Goal: Find specific page/section: Find specific page/section

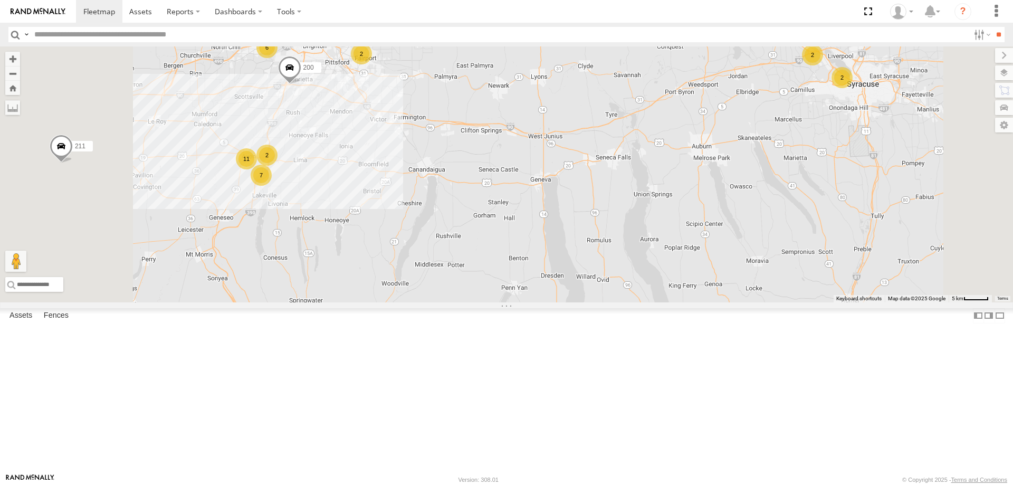
drag, startPoint x: 453, startPoint y: 119, endPoint x: 513, endPoint y: 251, distance: 145.0
click at [502, 220] on div "211 205 178 176 600453 212 213 200 7 2 6 2 11 2 2" at bounding box center [506, 174] width 1013 height 256
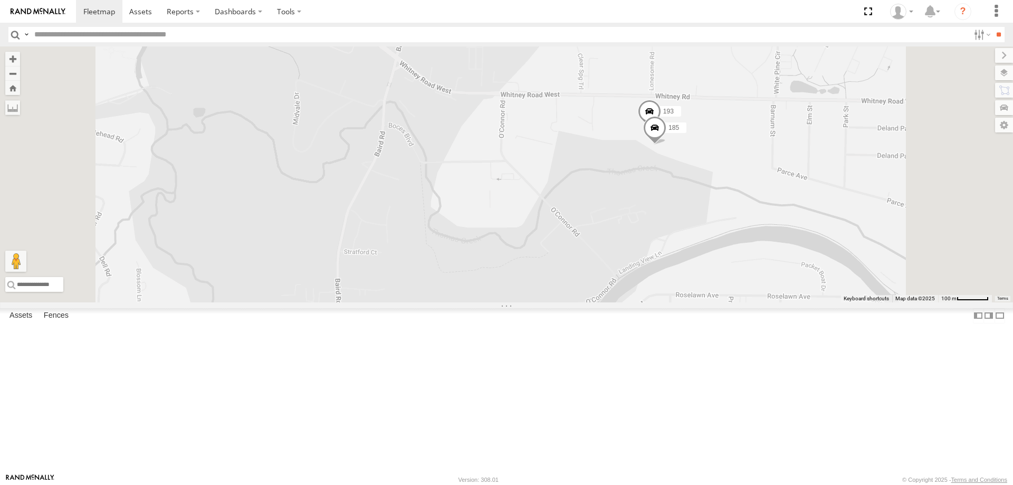
drag, startPoint x: 726, startPoint y: 143, endPoint x: 731, endPoint y: 235, distance: 91.4
click at [731, 235] on div "211 205 178 176 600453 212 213 200 193 185" at bounding box center [506, 174] width 1013 height 256
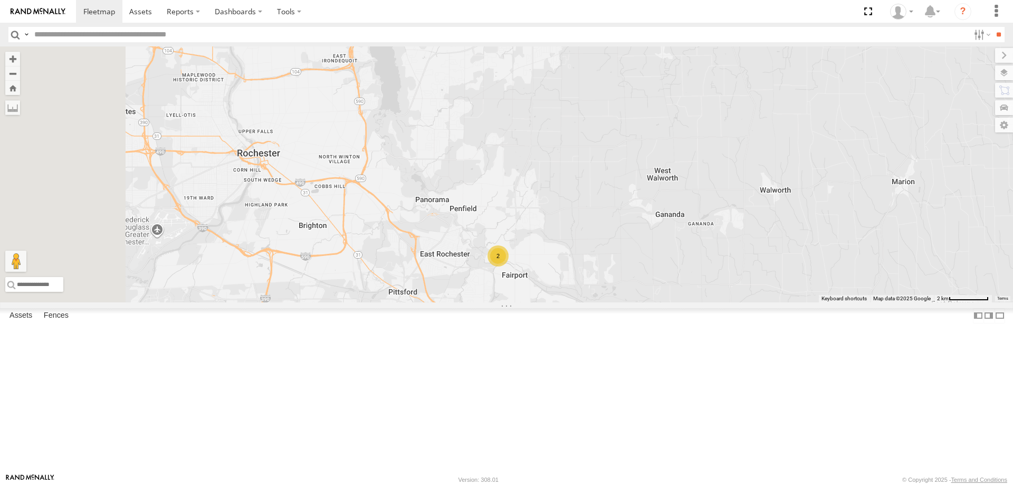
drag, startPoint x: 318, startPoint y: 383, endPoint x: 588, endPoint y: 351, distance: 272.5
click at [576, 302] on div "211 205 178 176 600453 212 213 200 2" at bounding box center [506, 174] width 1013 height 256
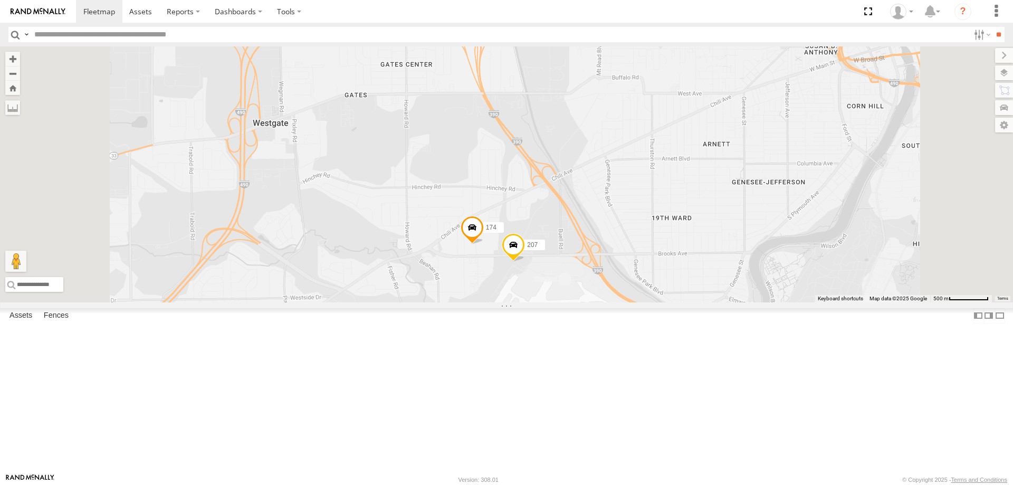
drag, startPoint x: 537, startPoint y: 421, endPoint x: 558, endPoint y: 221, distance: 201.6
click at [558, 221] on div "211 205 178 176 600453 212 213 200 174 207" at bounding box center [506, 174] width 1013 height 256
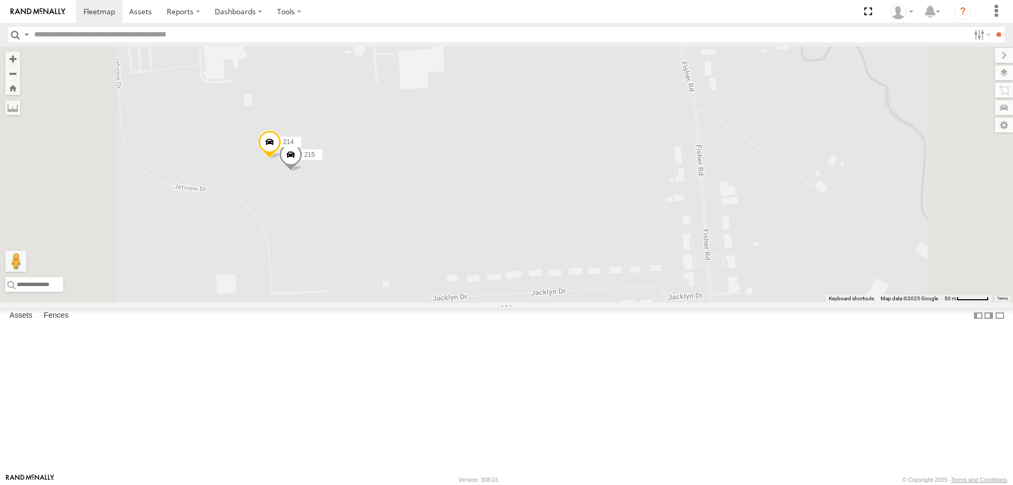
drag, startPoint x: 425, startPoint y: 95, endPoint x: 465, endPoint y: 211, distance: 122.5
click at [465, 211] on div "211 205 178 176 600453 212 213 200 174 207 600451 179 215 214" at bounding box center [506, 174] width 1013 height 256
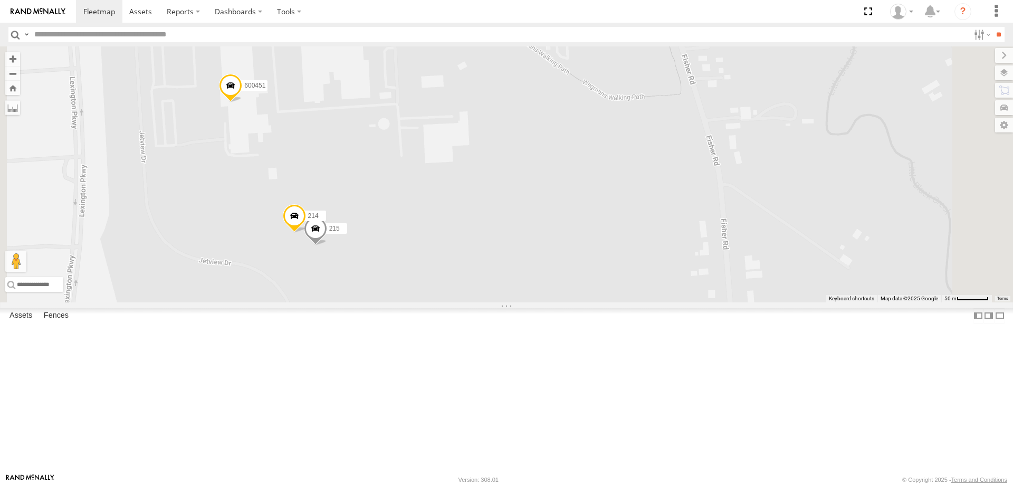
drag, startPoint x: 453, startPoint y: 141, endPoint x: 476, endPoint y: 243, distance: 103.9
click at [475, 248] on div "211 205 178 176 600453 212 213 200 174 207 600451 179 215 214" at bounding box center [506, 174] width 1013 height 256
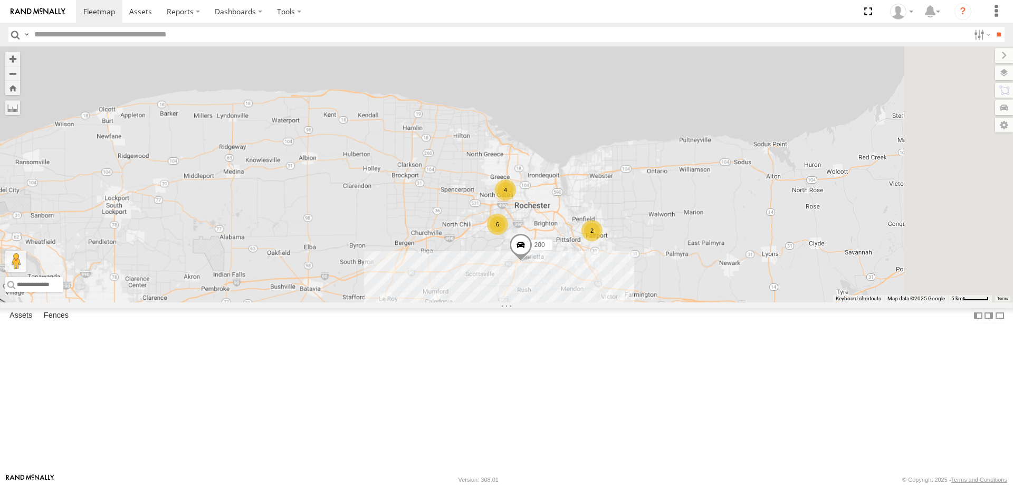
drag, startPoint x: 877, startPoint y: 415, endPoint x: 606, endPoint y: 271, distance: 307.3
click at [606, 272] on div "211 205 178 176 600453 212 213 200 4 6 2" at bounding box center [506, 174] width 1013 height 256
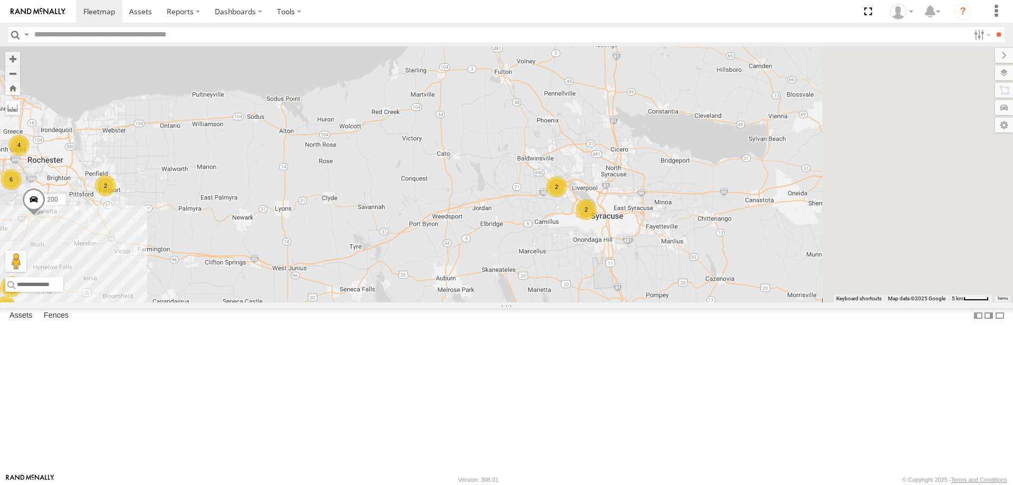
drag, startPoint x: 875, startPoint y: 236, endPoint x: 651, endPoint y: 300, distance: 232.5
click at [655, 299] on div "211 205 178 176 600453 212 213 200 4 6 2 7 2 2 11 2" at bounding box center [506, 174] width 1013 height 256
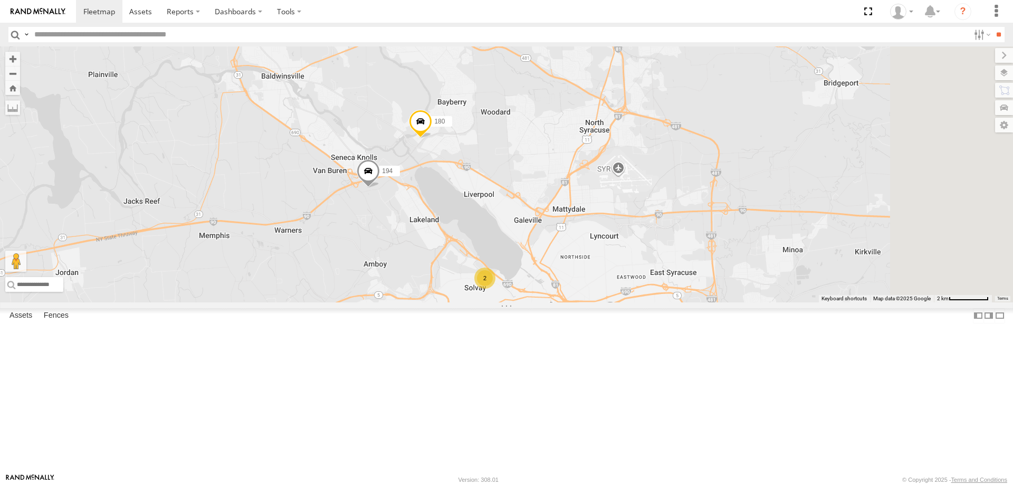
drag, startPoint x: 836, startPoint y: 301, endPoint x: 716, endPoint y: 311, distance: 120.7
click at [758, 302] on div "211 205 178 176 600453 212 213 200 2 194 180" at bounding box center [506, 174] width 1013 height 256
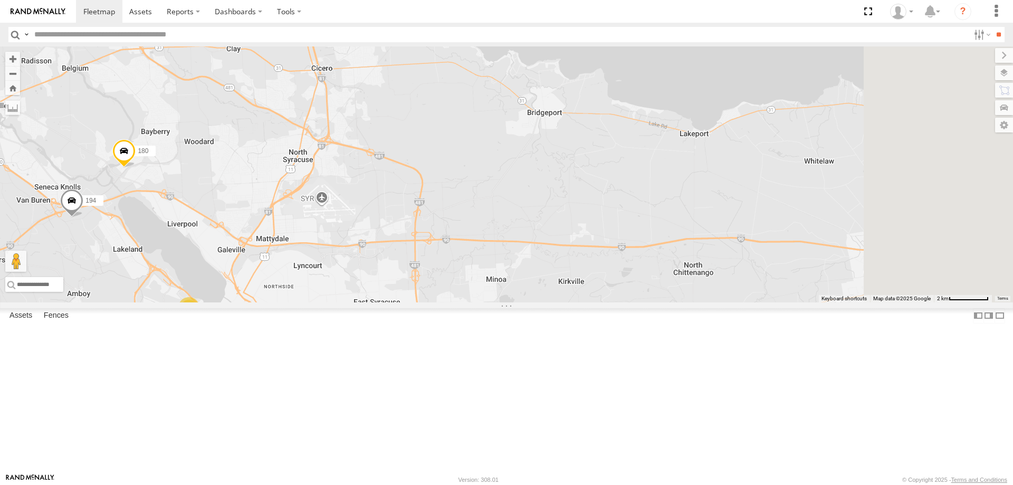
drag, startPoint x: 912, startPoint y: 273, endPoint x: 753, endPoint y: 272, distance: 158.8
click at [789, 272] on div "211 205 178 176 600453 212 213 200 2 194 180" at bounding box center [506, 174] width 1013 height 256
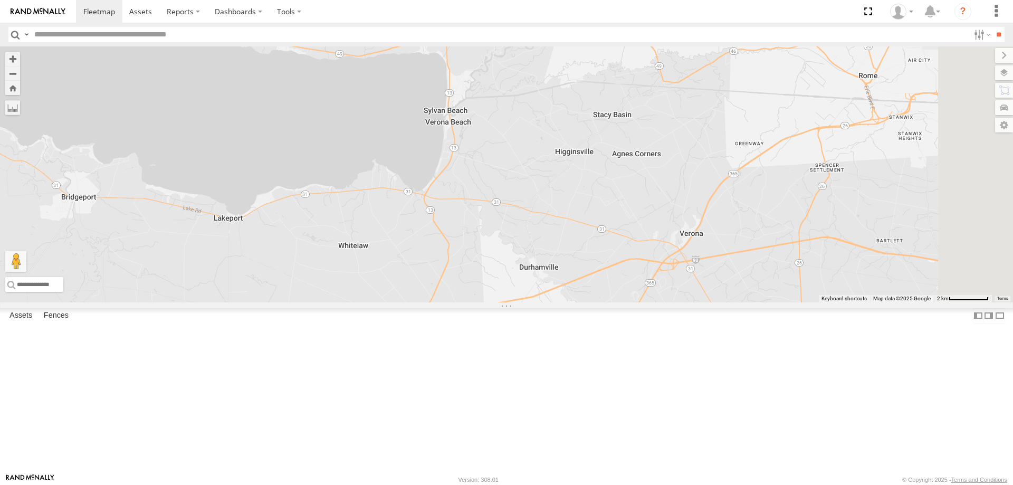
drag, startPoint x: 904, startPoint y: 220, endPoint x: 688, endPoint y: 338, distance: 245.8
click at [694, 302] on div "211 205 178 176 600453 212 213 200 2 194 180" at bounding box center [506, 174] width 1013 height 256
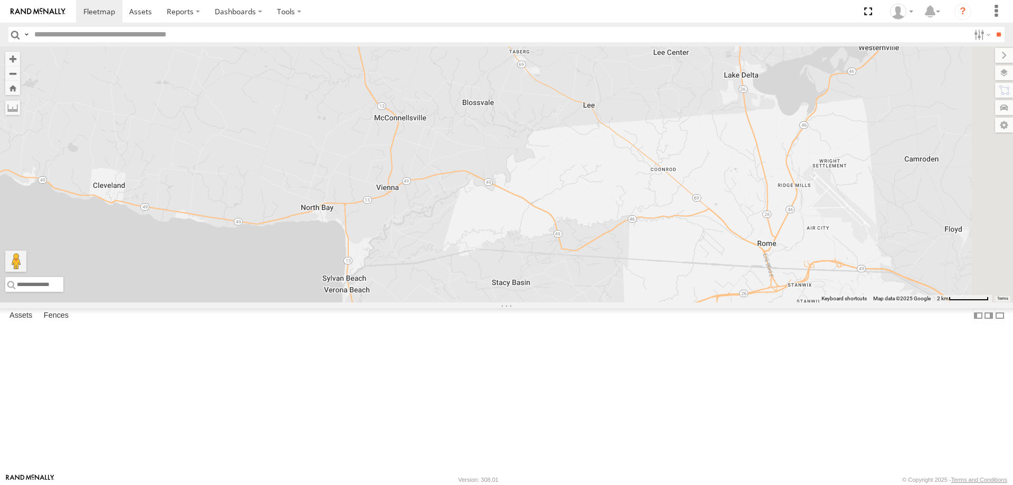
drag, startPoint x: 675, startPoint y: 178, endPoint x: 654, endPoint y: 207, distance: 35.6
click at [655, 209] on div "211 205 178 176 600453 212 213 200 2 194 180" at bounding box center [506, 174] width 1013 height 256
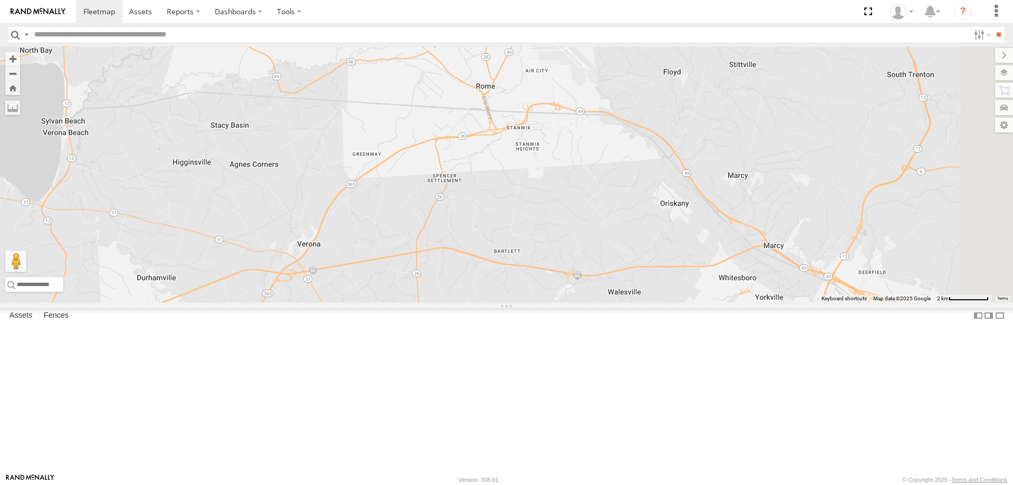
drag, startPoint x: 814, startPoint y: 327, endPoint x: 612, endPoint y: 302, distance: 203.6
click at [612, 302] on div "211 205 178 176 600453 212 213 200 2 194 180" at bounding box center [506, 174] width 1013 height 256
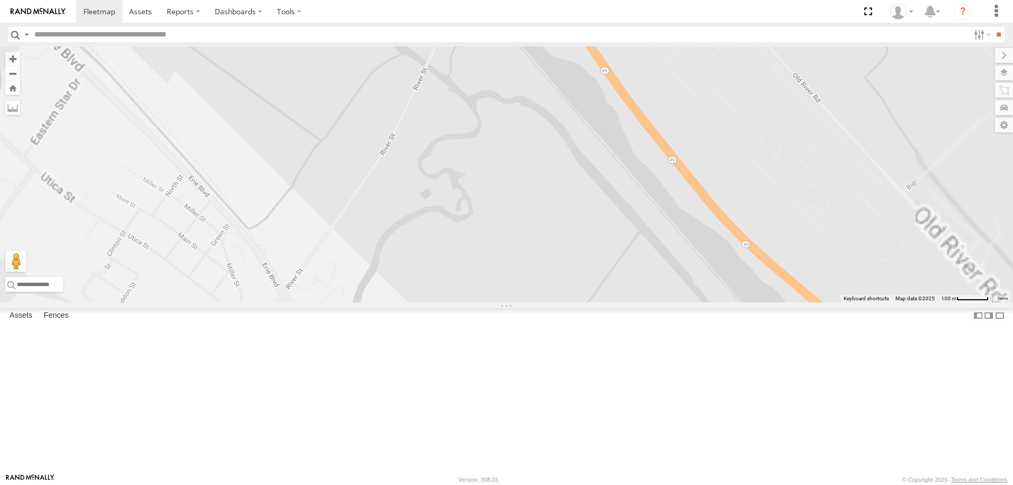
drag, startPoint x: 816, startPoint y: 186, endPoint x: 721, endPoint y: 333, distance: 174.9
click at [726, 302] on div "211 205 178 176 600453 212 213 200 194 180 190" at bounding box center [506, 174] width 1013 height 256
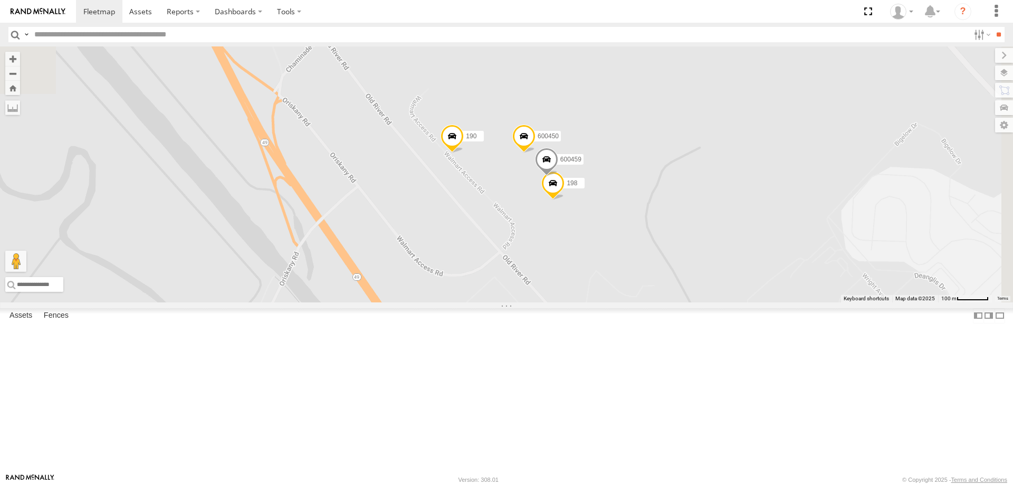
drag, startPoint x: 645, startPoint y: 217, endPoint x: 624, endPoint y: 276, distance: 62.9
click at [624, 276] on div "211 205 178 176 600453 212 213 200 194 180 190 600450 198 600459" at bounding box center [506, 174] width 1013 height 256
